Goal: Information Seeking & Learning: Learn about a topic

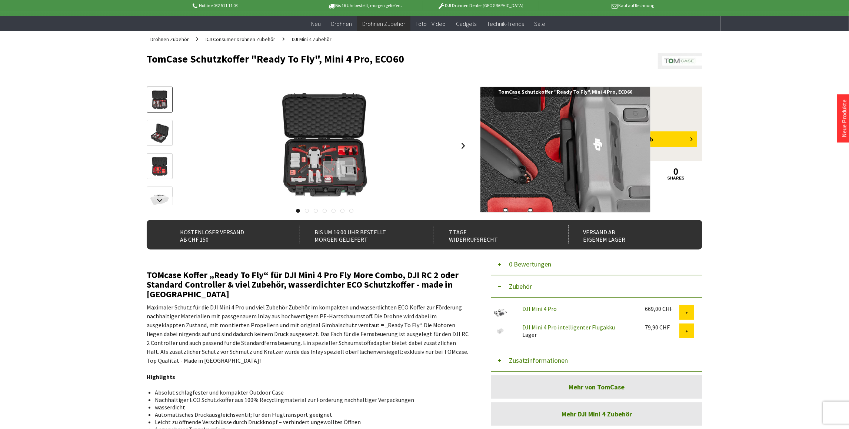
scroll to position [40, 0]
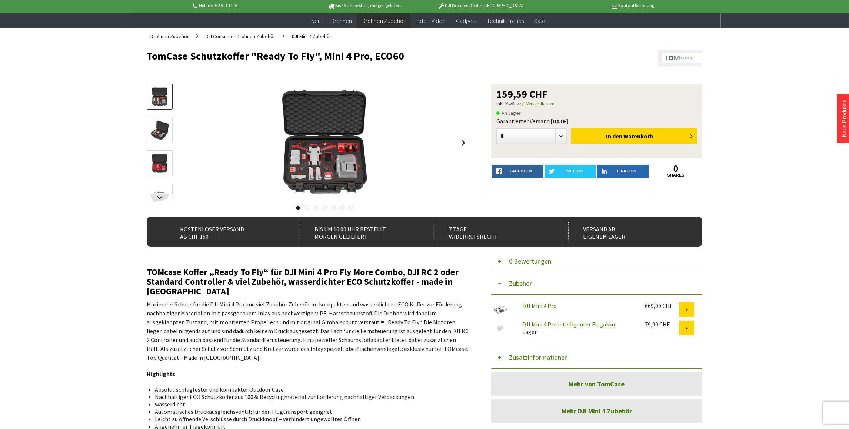
click at [160, 128] on img at bounding box center [159, 130] width 21 height 21
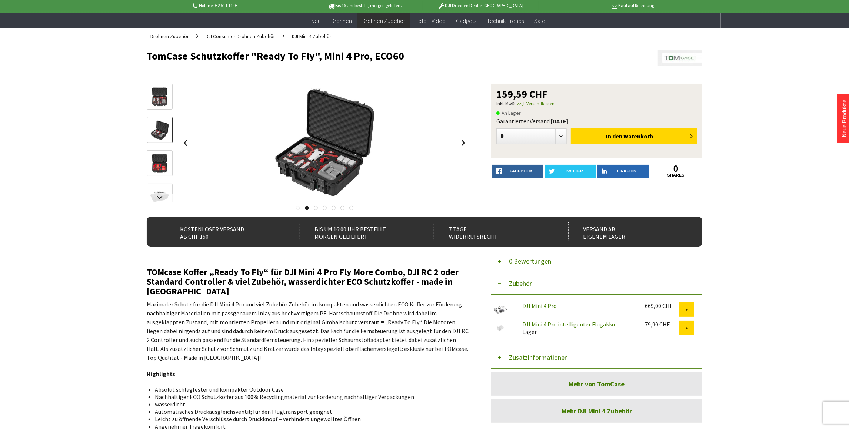
click at [161, 162] on img at bounding box center [159, 163] width 21 height 21
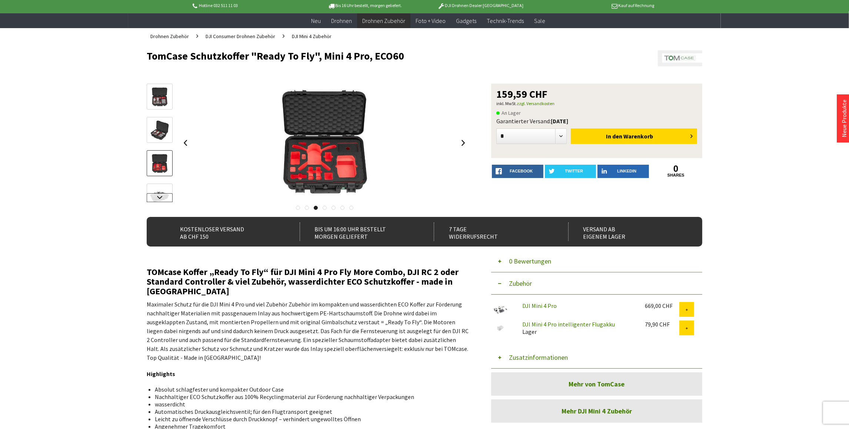
click at [159, 199] on link at bounding box center [160, 197] width 26 height 9
click at [162, 138] on img at bounding box center [159, 137] width 21 height 21
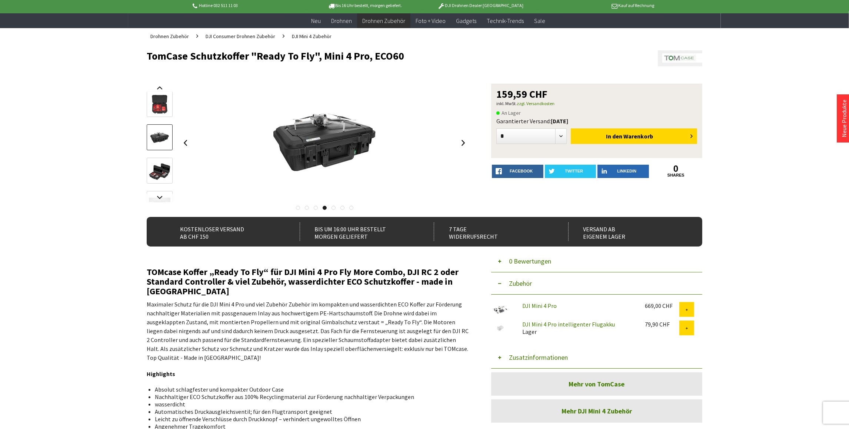
click at [159, 170] on img at bounding box center [159, 170] width 21 height 21
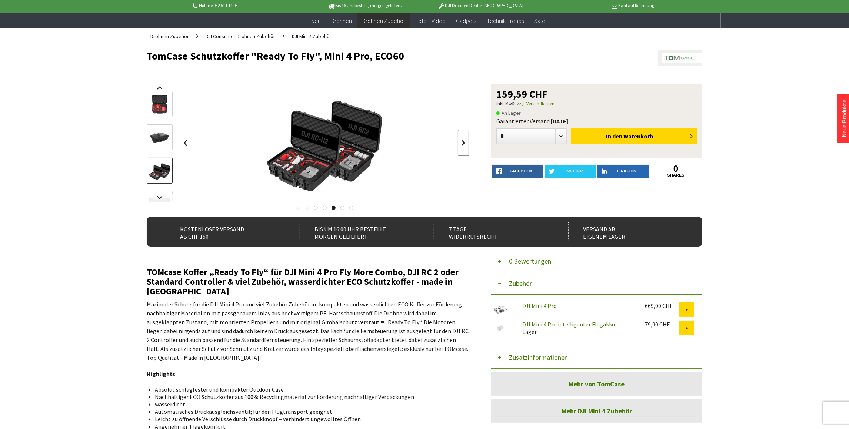
click at [465, 141] on link at bounding box center [463, 143] width 11 height 26
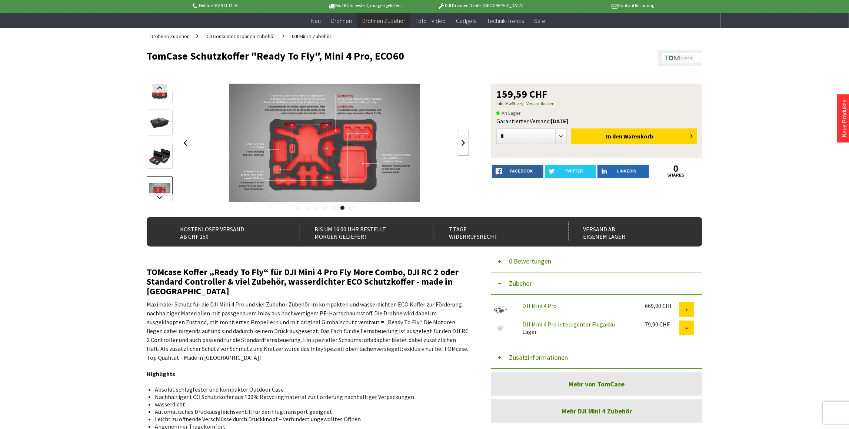
click at [465, 141] on link at bounding box center [463, 143] width 11 height 26
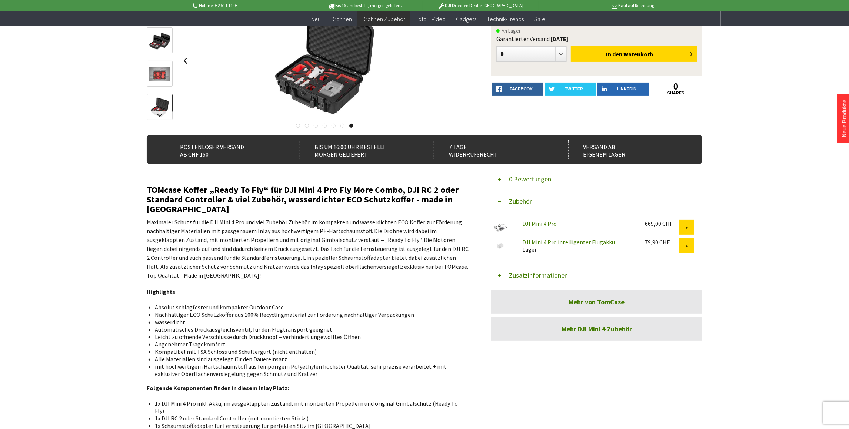
scroll to position [0, 0]
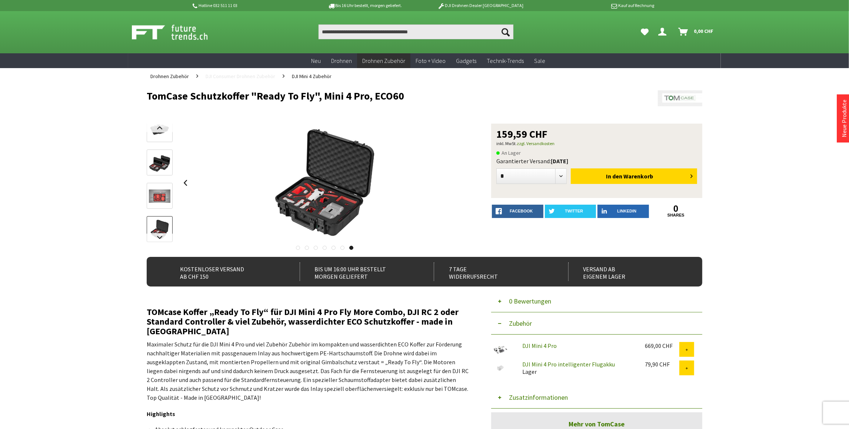
click at [256, 75] on span "DJI Consumer Drohnen Zubehör" at bounding box center [241, 76] width 70 height 7
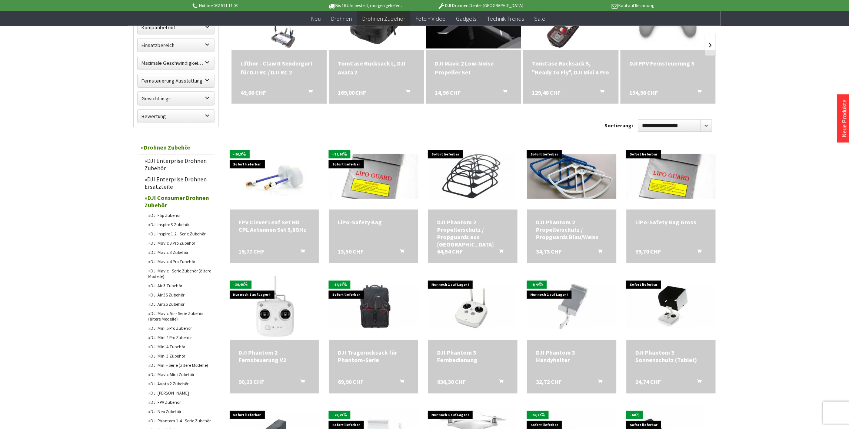
scroll to position [160, 0]
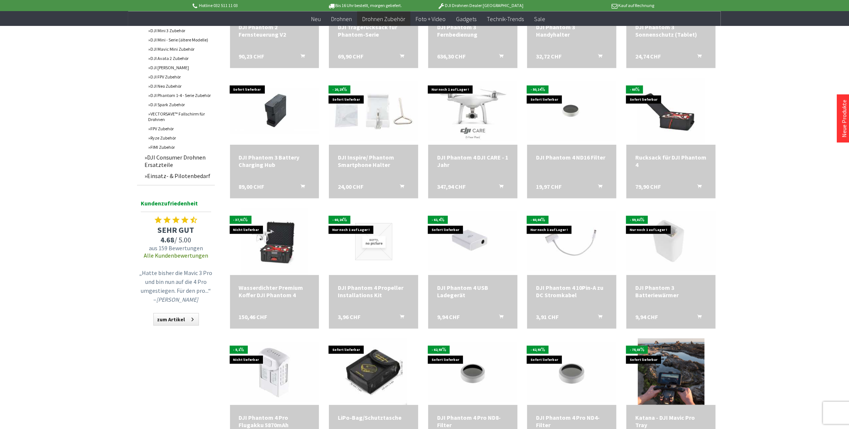
scroll to position [480, 0]
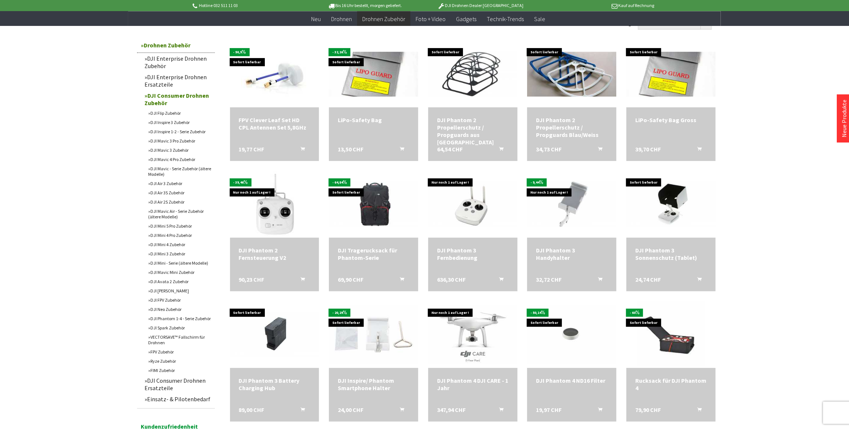
scroll to position [240, 0]
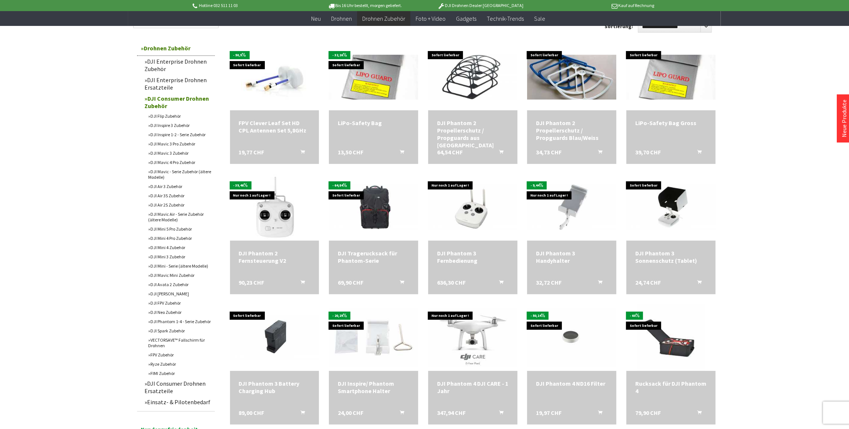
click at [166, 256] on link "DJI Mini 3 Zubehör" at bounding box center [179, 256] width 70 height 9
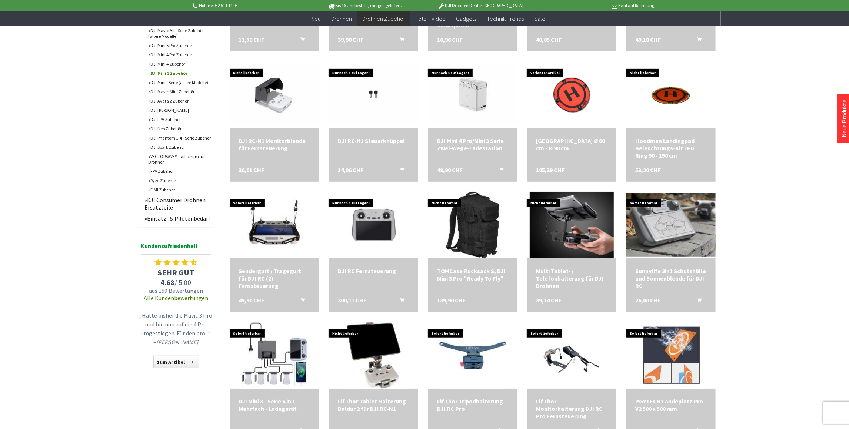
scroll to position [360, 0]
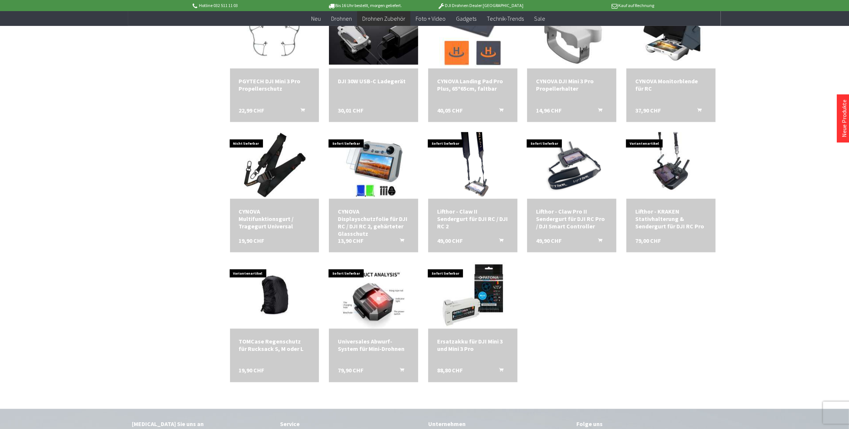
scroll to position [1080, 0]
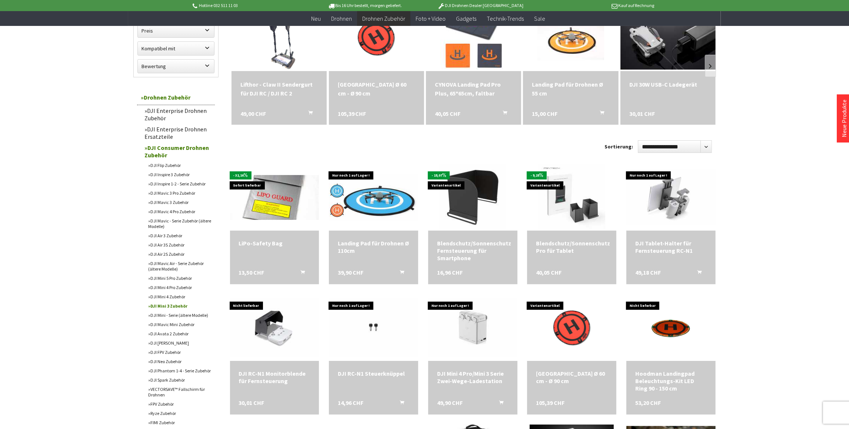
scroll to position [120, 0]
click at [173, 314] on link "DJI Mini - Serie (ältere Modelle)" at bounding box center [179, 314] width 70 height 9
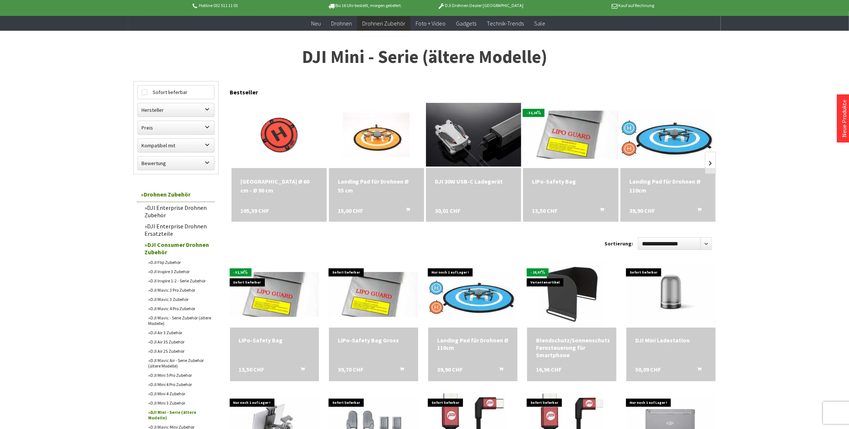
scroll to position [40, 0]
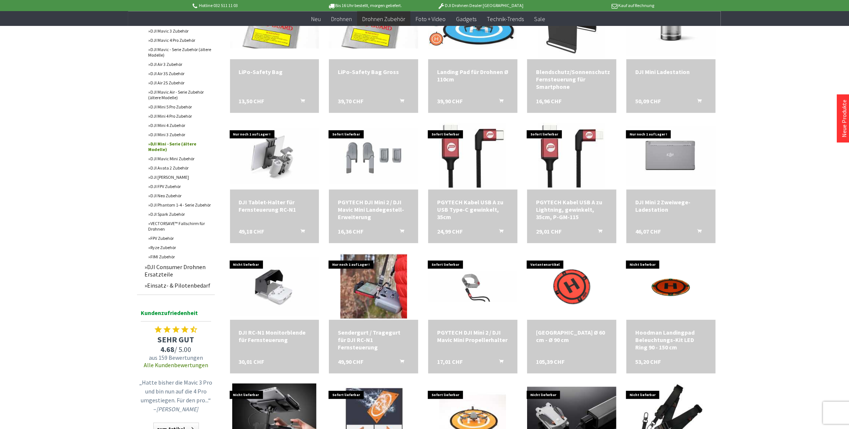
scroll to position [320, 0]
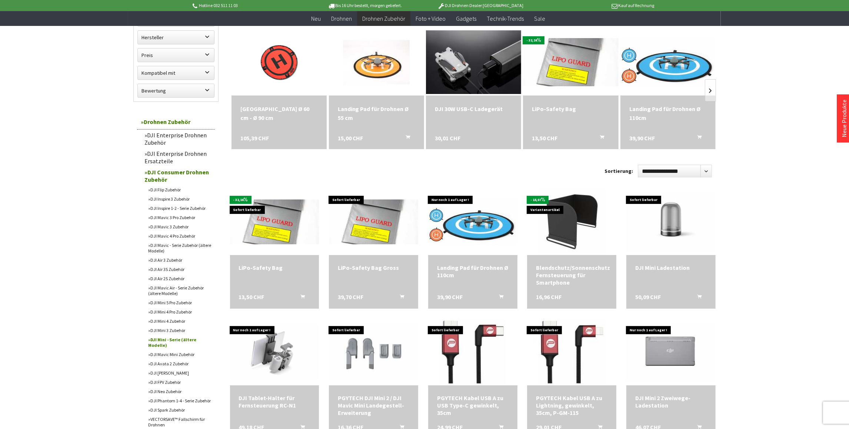
scroll to position [107, 0]
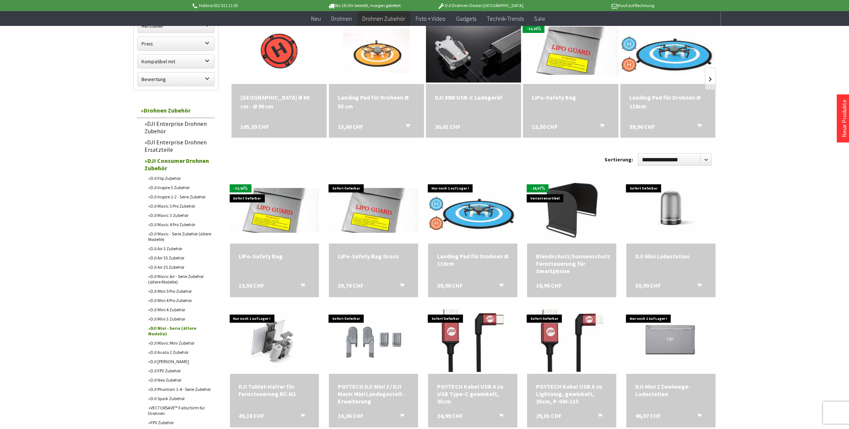
scroll to position [4, 0]
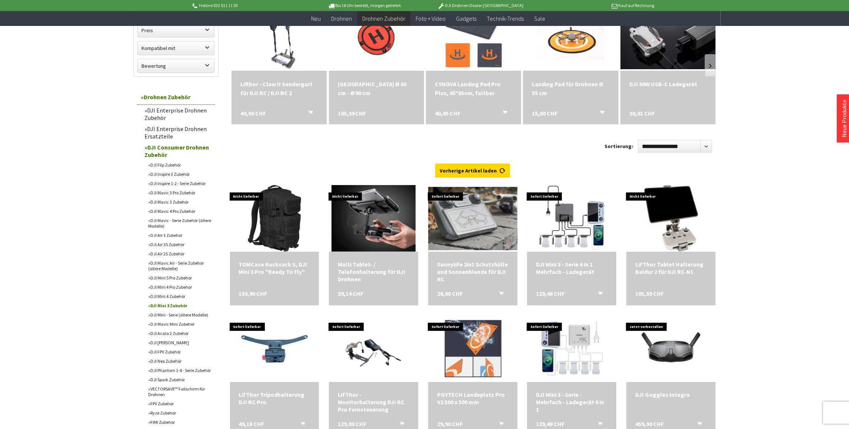
scroll to position [110, 0]
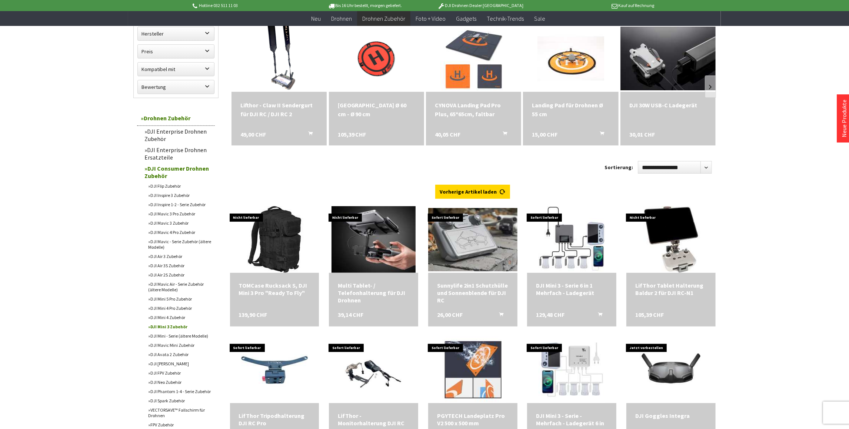
scroll to position [354, 0]
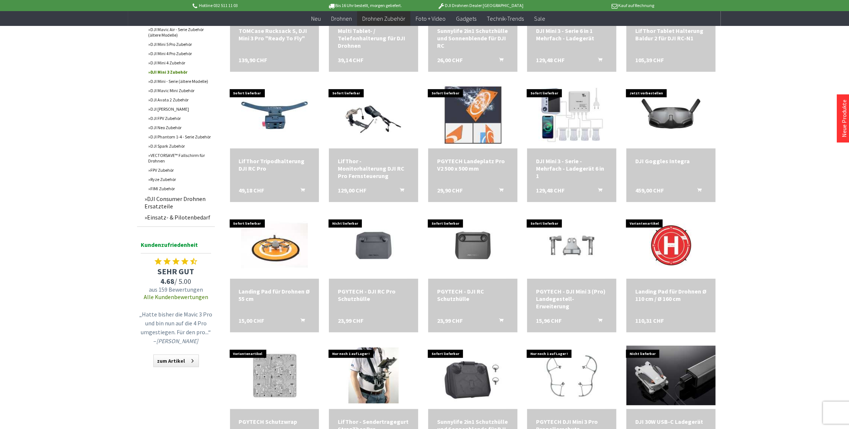
scroll to position [752, 0]
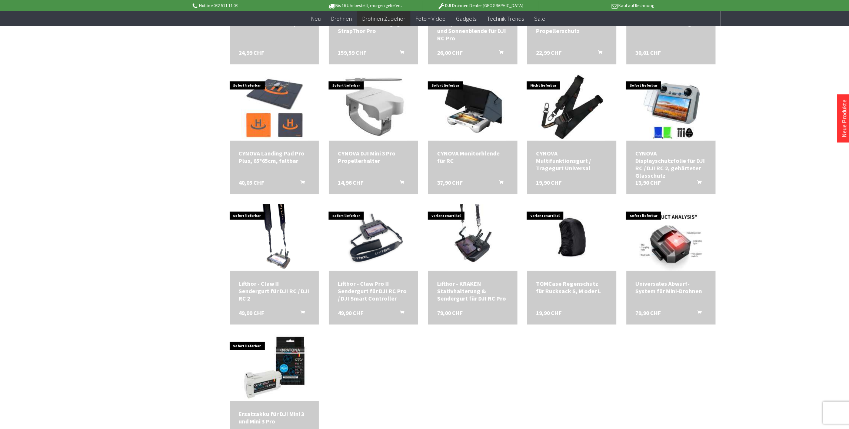
scroll to position [767, 0]
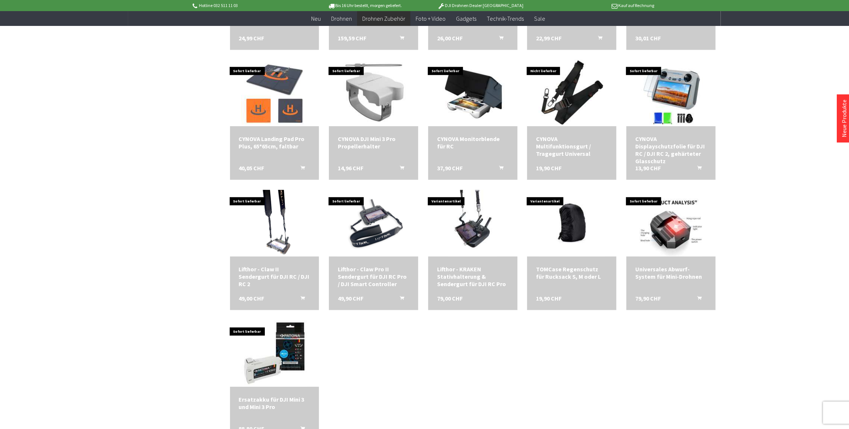
scroll to position [367, 0]
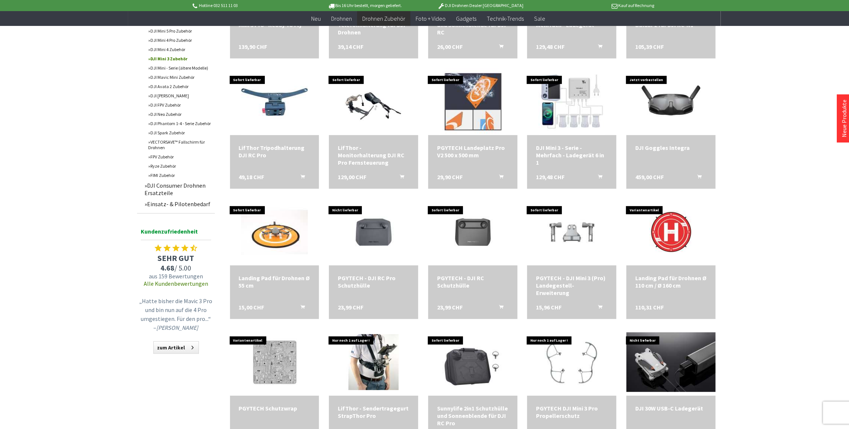
scroll to position [109, 0]
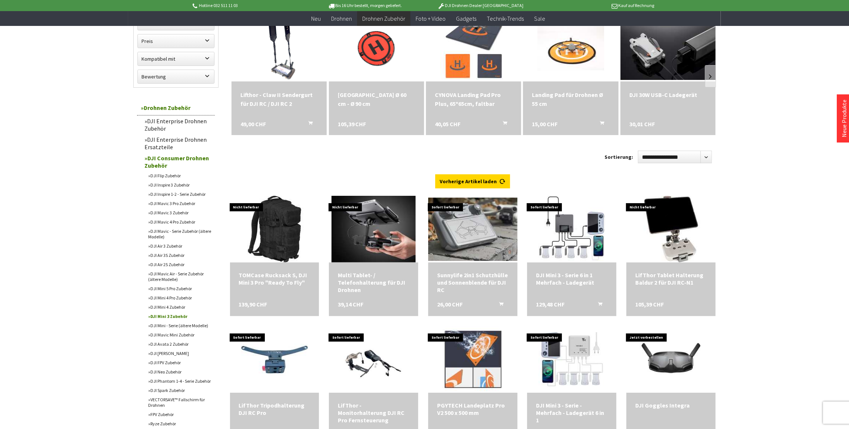
scroll to position [1, 0]
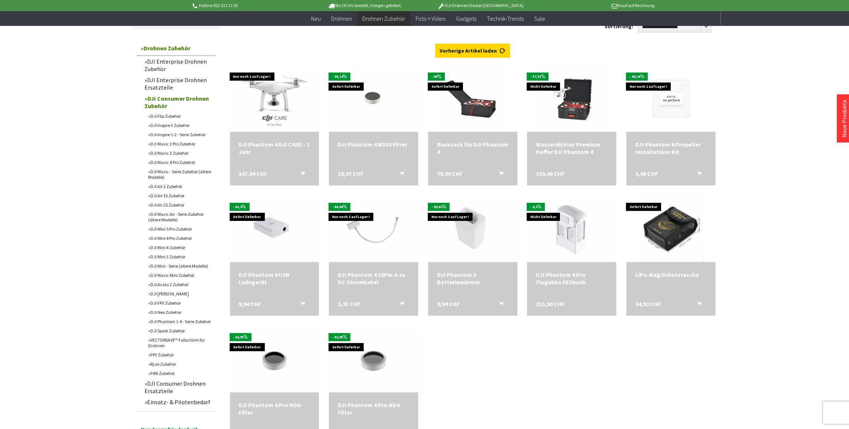
scroll to position [356, 0]
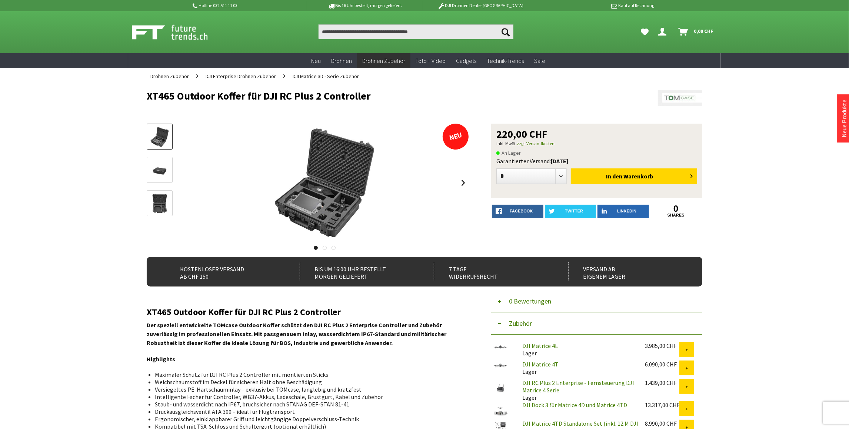
click at [157, 170] on img at bounding box center [159, 170] width 21 height 14
